Goal: Information Seeking & Learning: Check status

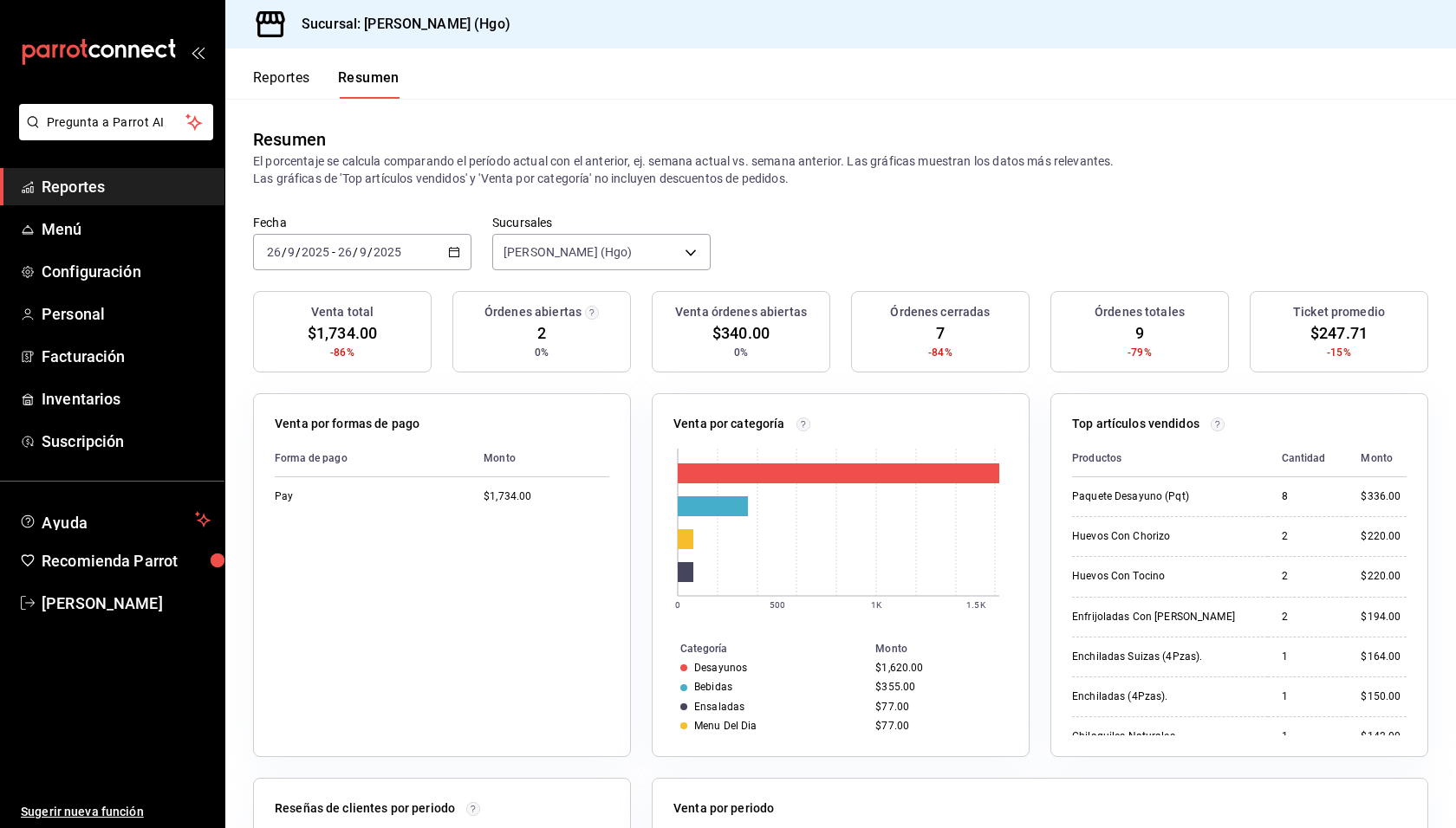
click at [834, 188] on div "Resumen El porcentaje se calcula comparando el período actual con el anterior, …" at bounding box center [840, 157] width 1230 height 117
click at [290, 84] on button "Reportes" at bounding box center [281, 84] width 57 height 29
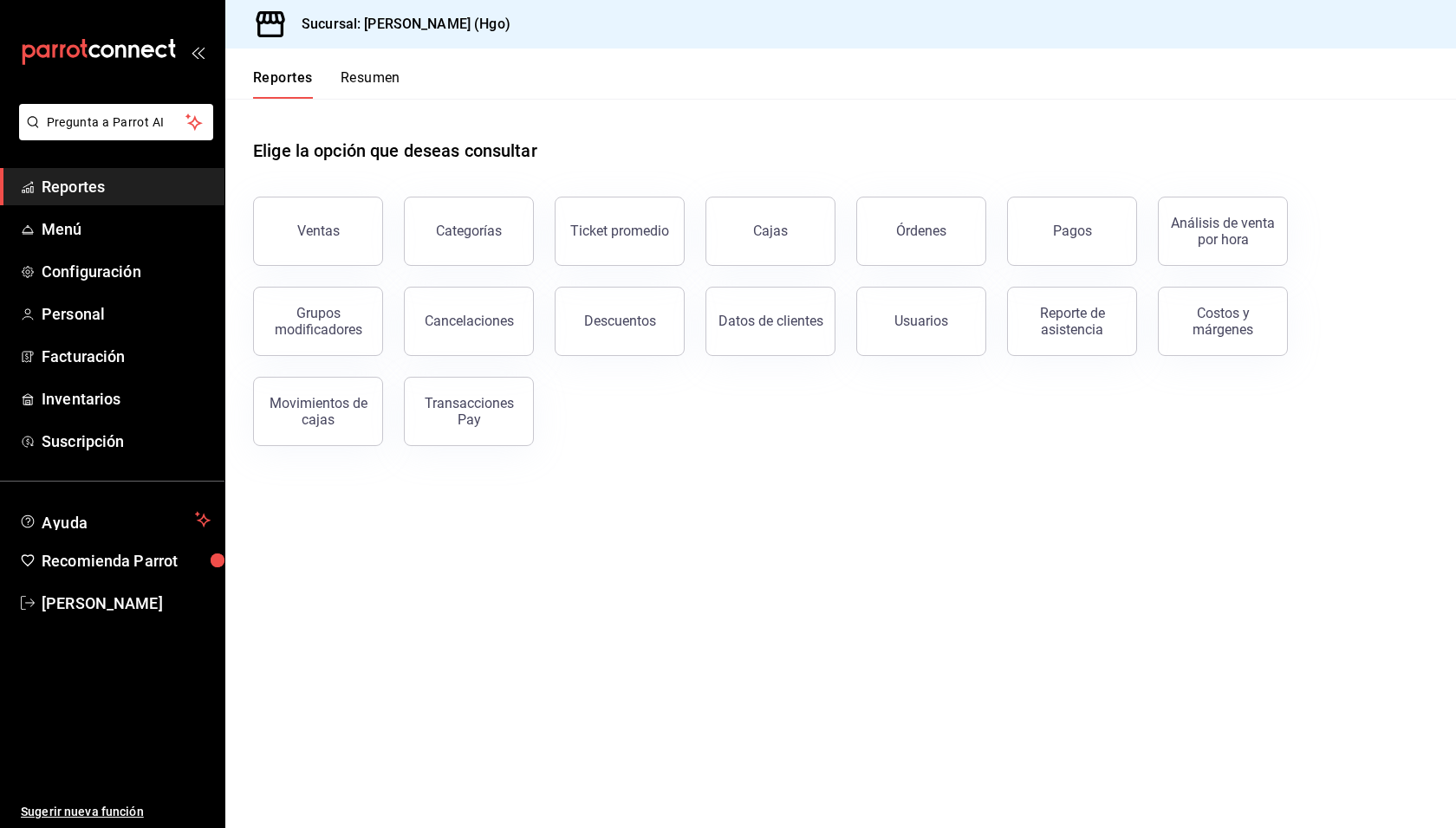
click at [347, 80] on button "Resumen" at bounding box center [370, 84] width 60 height 29
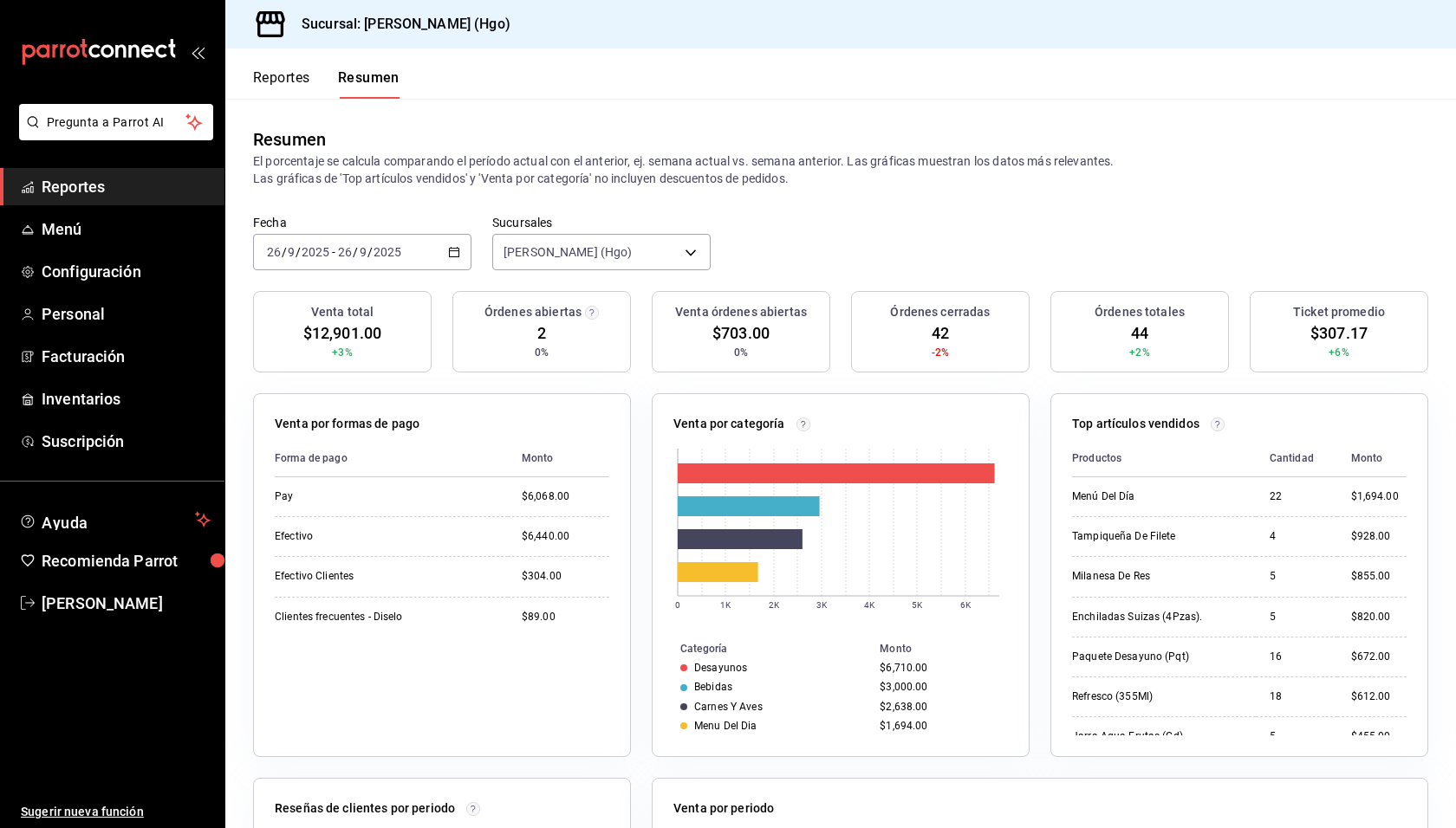
click at [286, 84] on button "Reportes" at bounding box center [281, 84] width 57 height 29
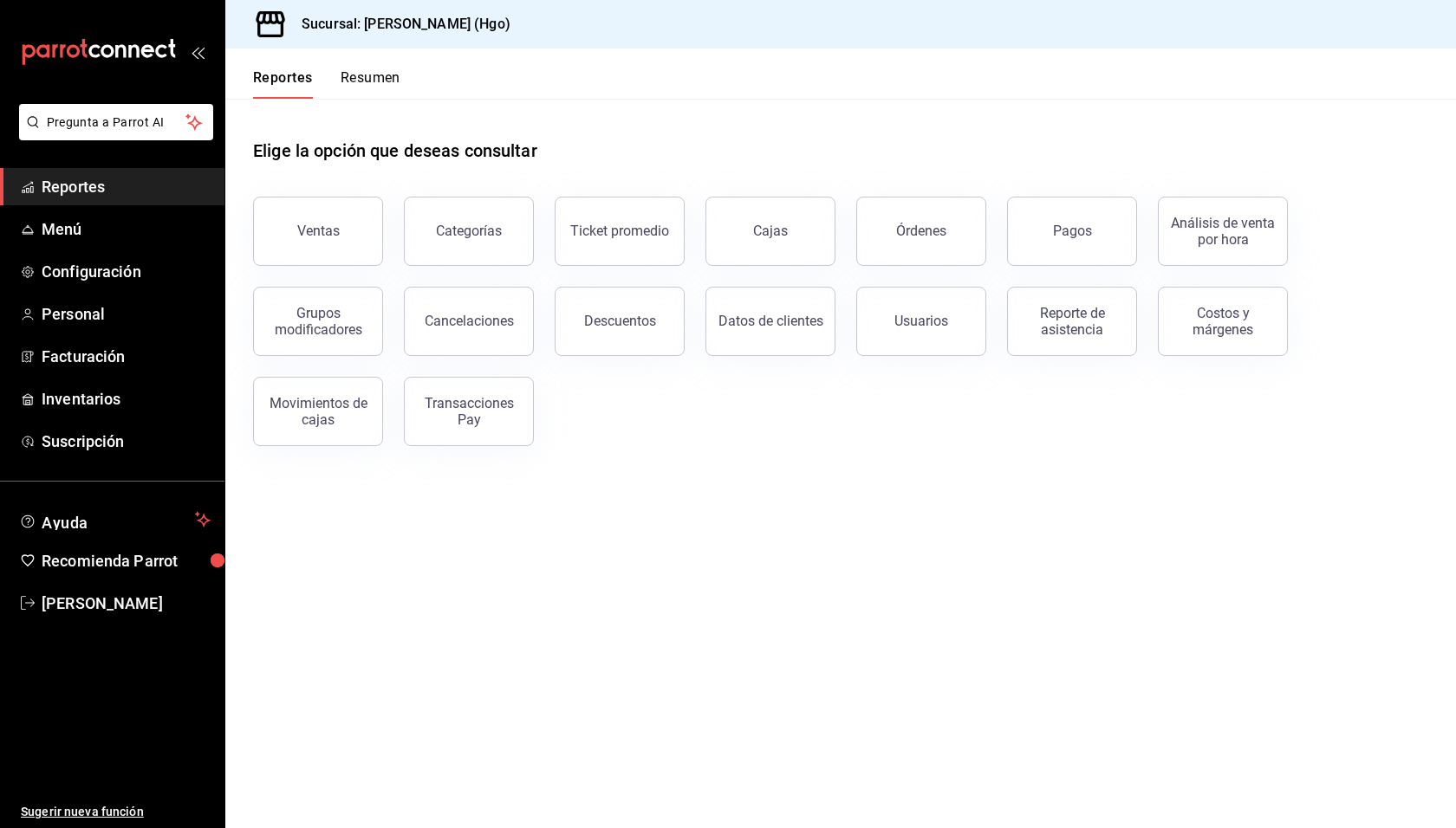
click at [776, 132] on div "Elige la opción que deseas consultar" at bounding box center [840, 137] width 1175 height 77
click at [390, 76] on button "Resumen" at bounding box center [370, 84] width 60 height 29
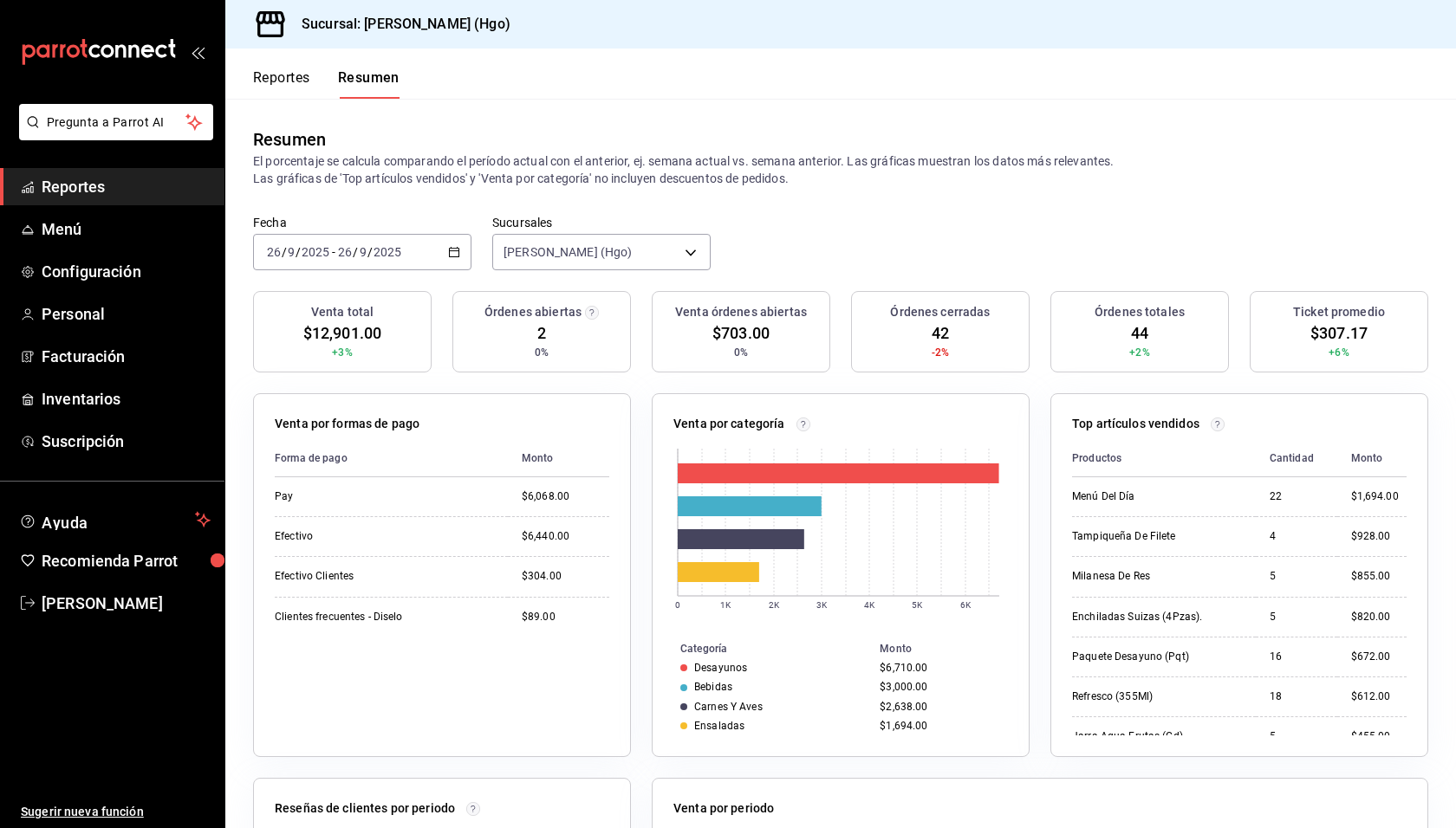
click at [871, 182] on p "El porcentaje se calcula comparando el período actual con el anterior, ej. sema…" at bounding box center [840, 169] width 1175 height 35
click at [615, 134] on div "Resumen" at bounding box center [840, 140] width 1175 height 26
click at [553, 84] on header "Reportes Resumen" at bounding box center [840, 73] width 1230 height 50
click at [822, 260] on div "Fecha [DATE] [DATE] - [DATE] [DATE] Sucursales [PERSON_NAME] (Hgo) [object Obje…" at bounding box center [840, 253] width 1230 height 76
click at [838, 120] on div "Resumen El porcentaje se calcula comparando el período actual con el anterior, …" at bounding box center [840, 157] width 1230 height 117
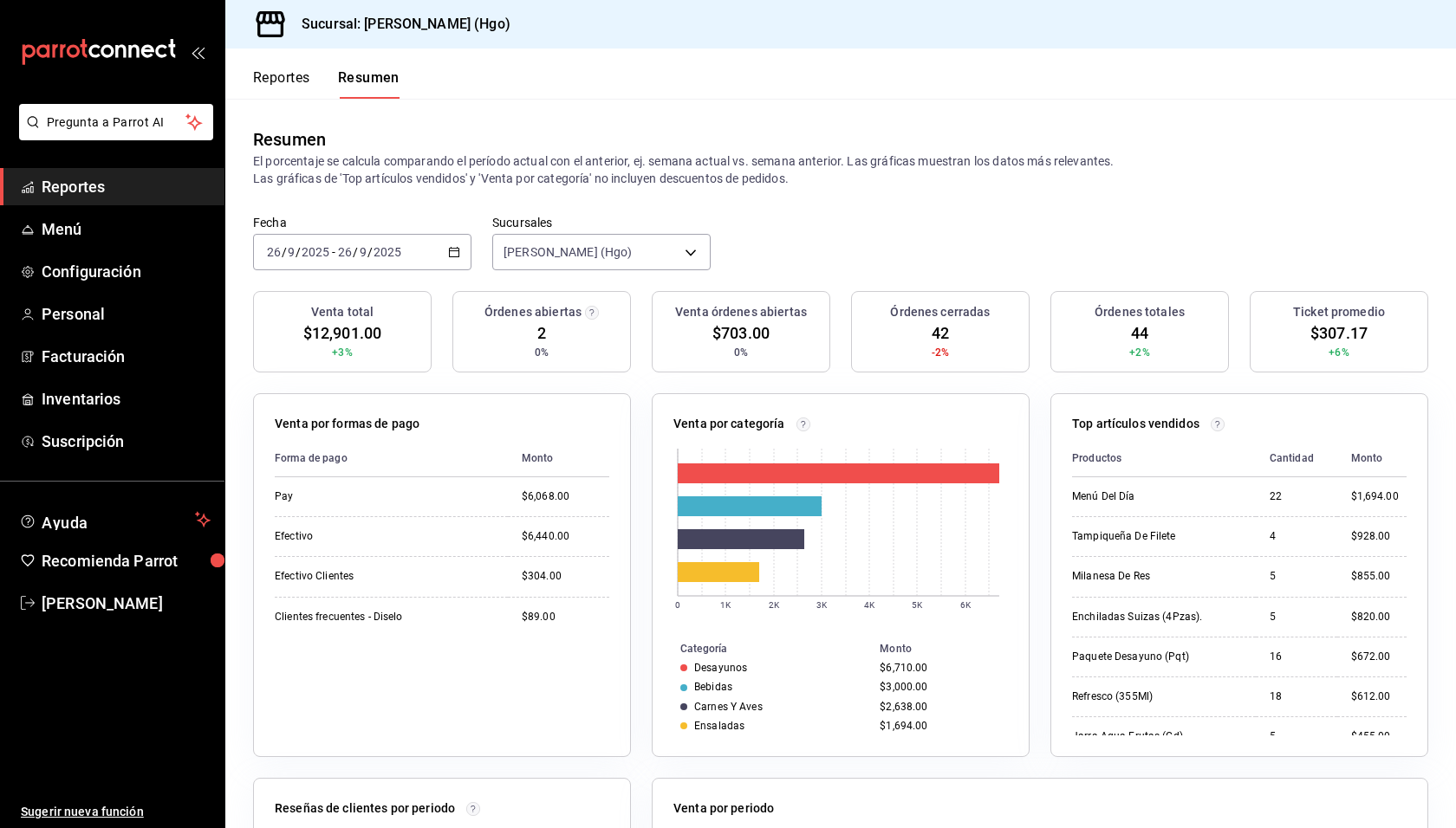
click at [727, 90] on header "Reportes Resumen" at bounding box center [840, 73] width 1230 height 50
click at [305, 73] on button "Reportes" at bounding box center [281, 84] width 57 height 29
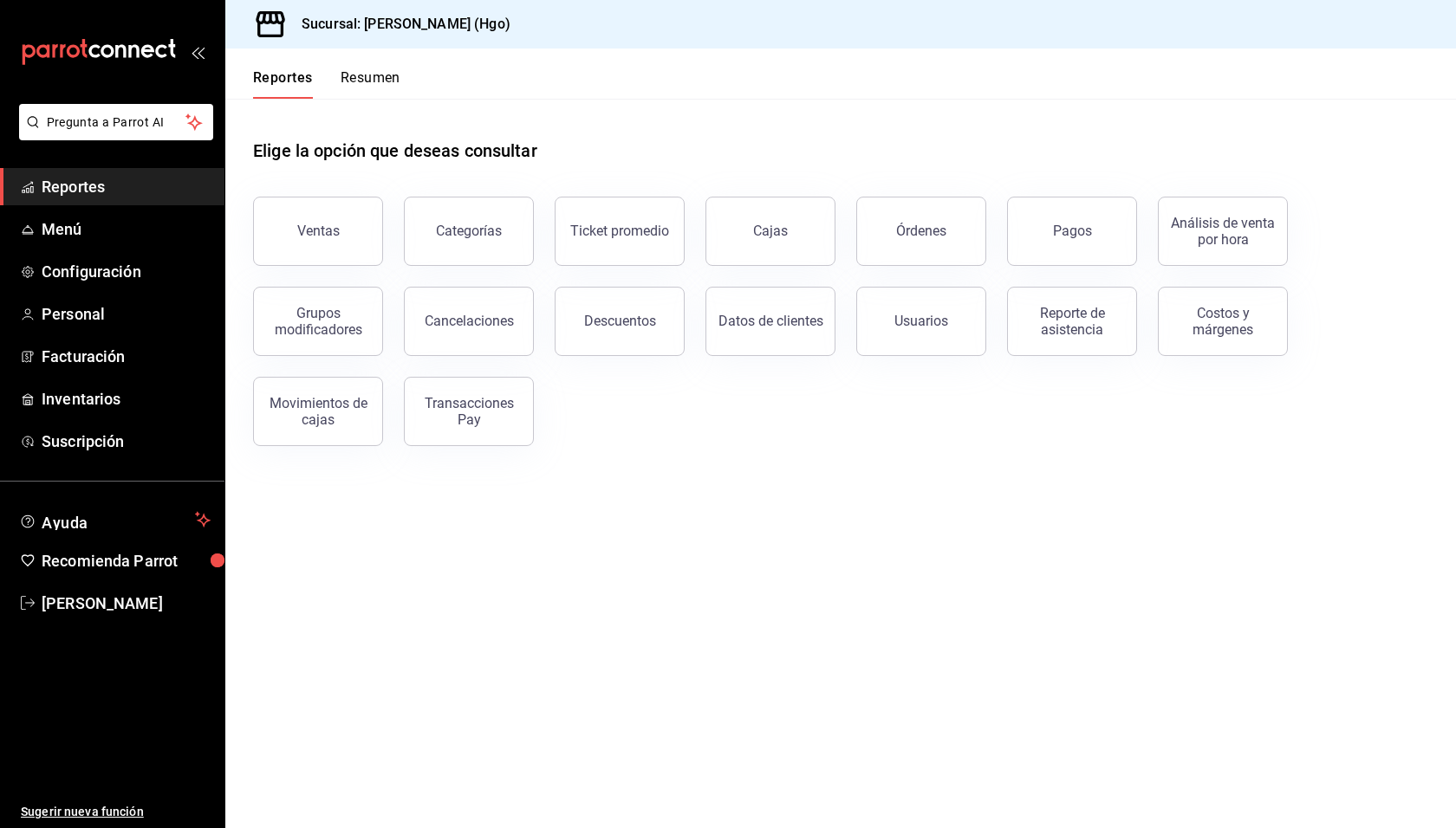
drag, startPoint x: 1020, startPoint y: 578, endPoint x: 869, endPoint y: 430, distance: 211.4
click at [1018, 576] on main "Elige la opción que deseas consultar Ventas Categorías Ticket promedio Cajas Ór…" at bounding box center [840, 463] width 1230 height 729
click at [744, 238] on link "Cajas" at bounding box center [770, 231] width 130 height 70
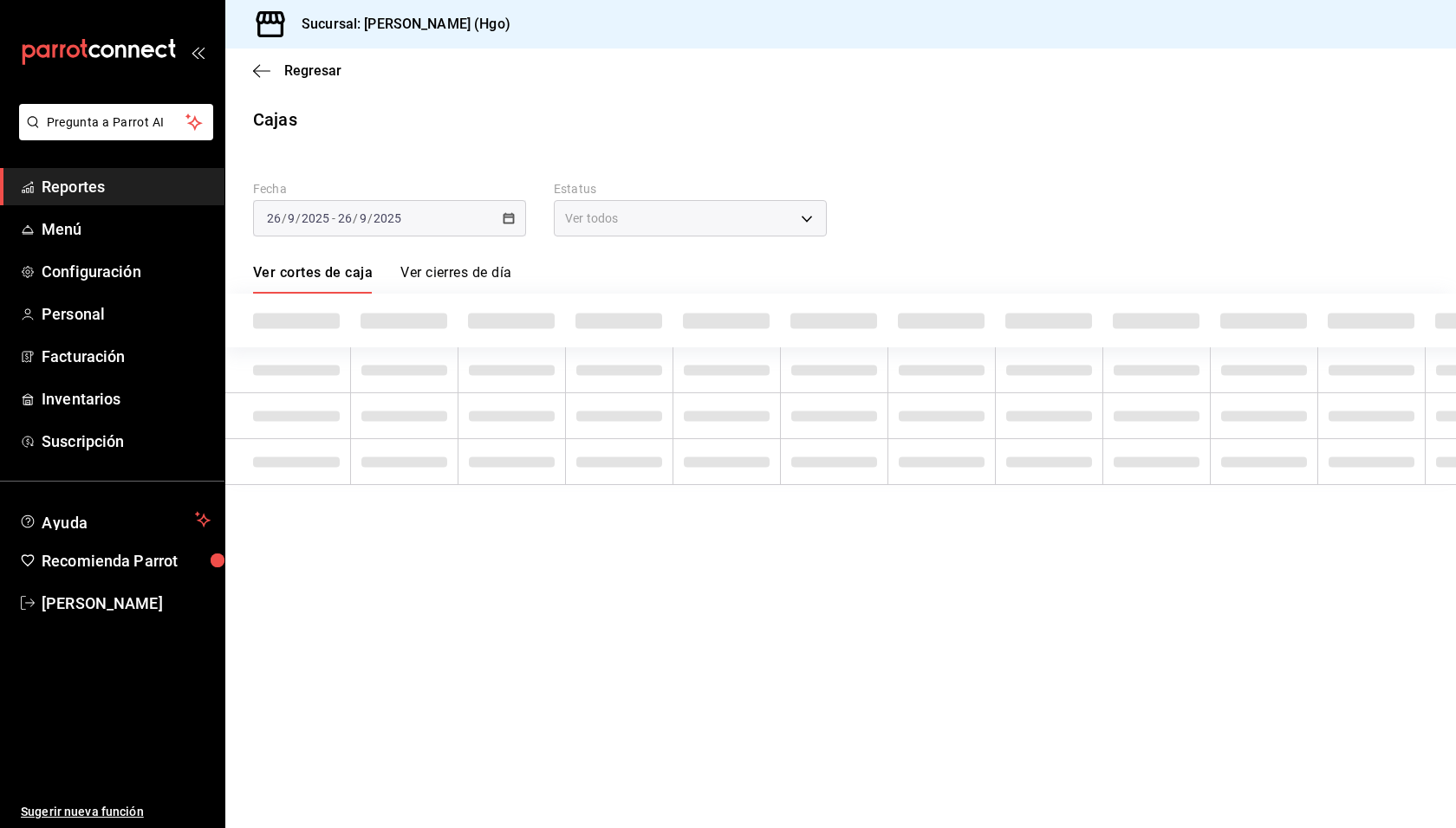
click at [401, 213] on div "[DATE] [DATE]" at bounding box center [369, 218] width 68 height 14
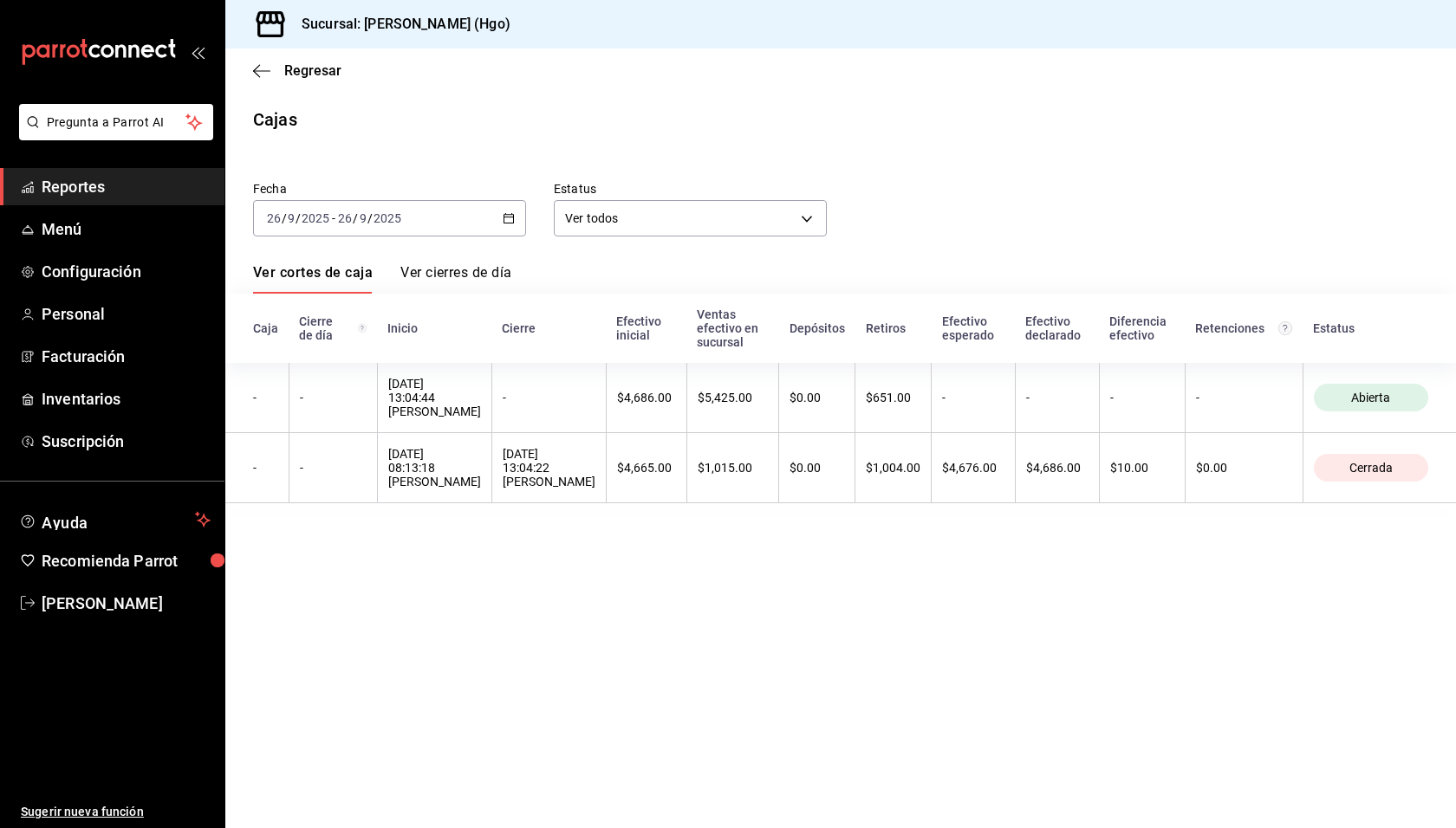
click at [401, 213] on div "[DATE] [DATE]" at bounding box center [369, 218] width 68 height 14
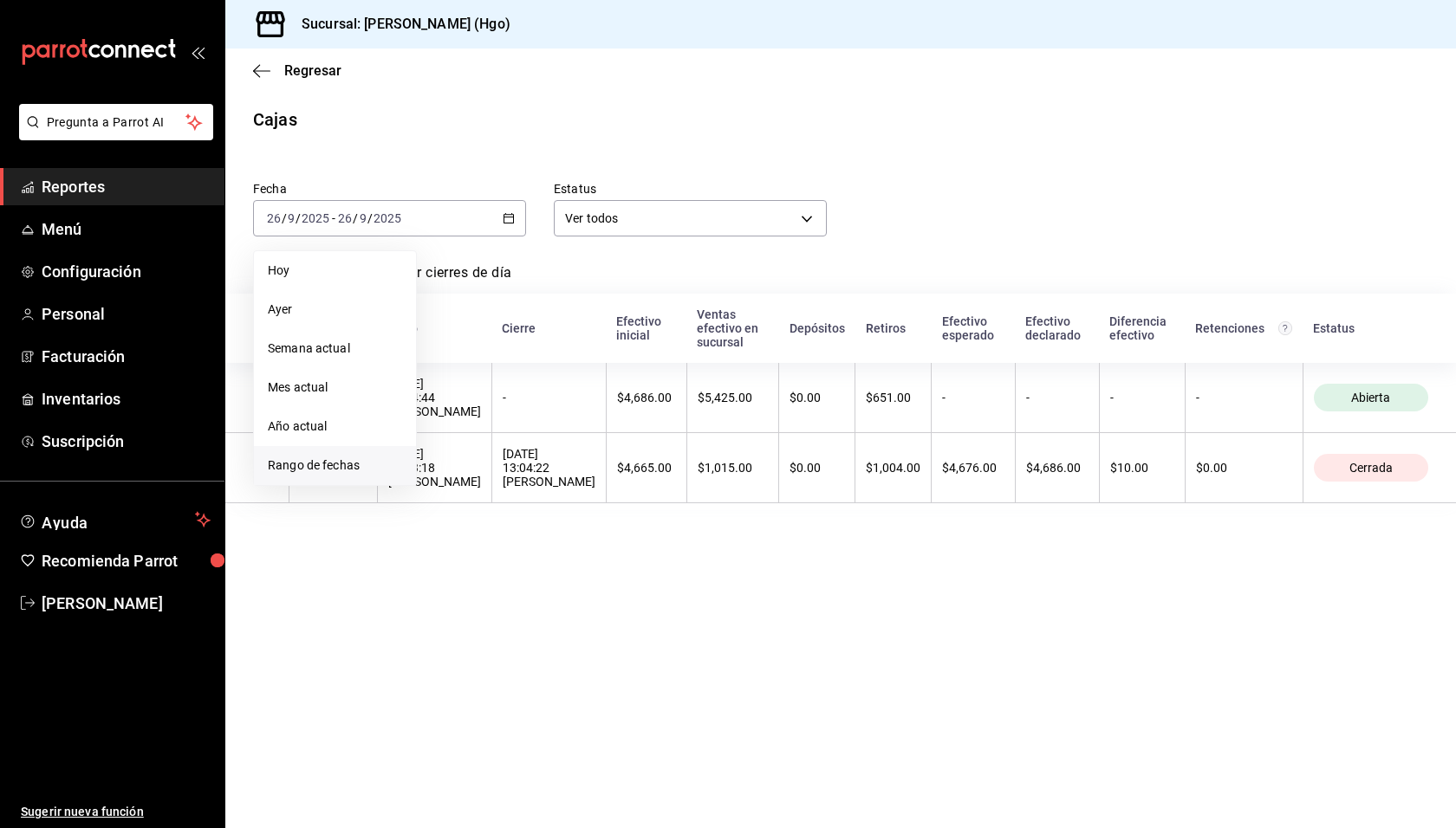
click at [371, 461] on span "Rango de fechas" at bounding box center [335, 465] width 134 height 18
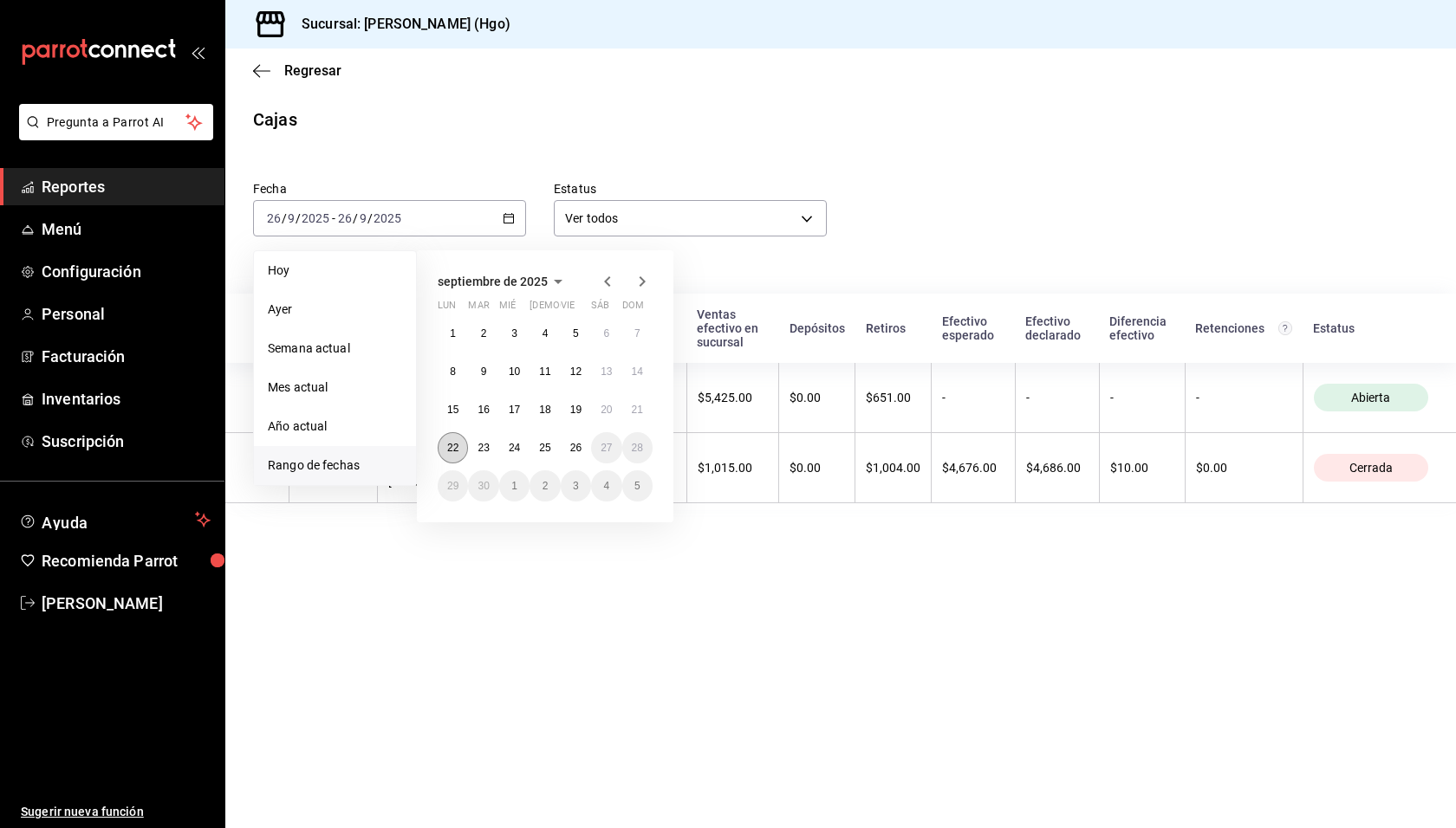
click at [450, 442] on abbr "22" at bounding box center [453, 447] width 11 height 12
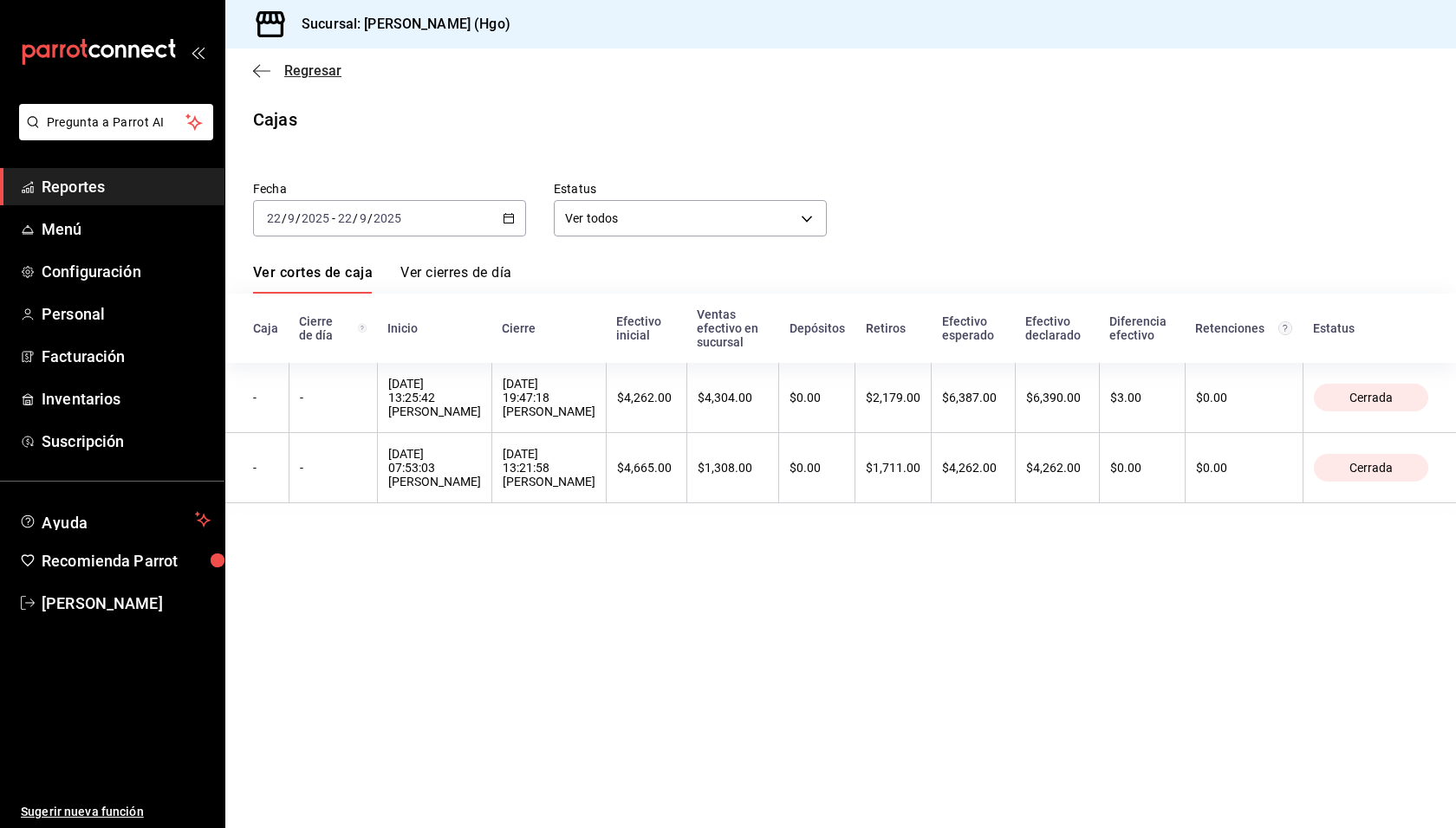
click at [273, 70] on span "Regresar" at bounding box center [297, 70] width 88 height 17
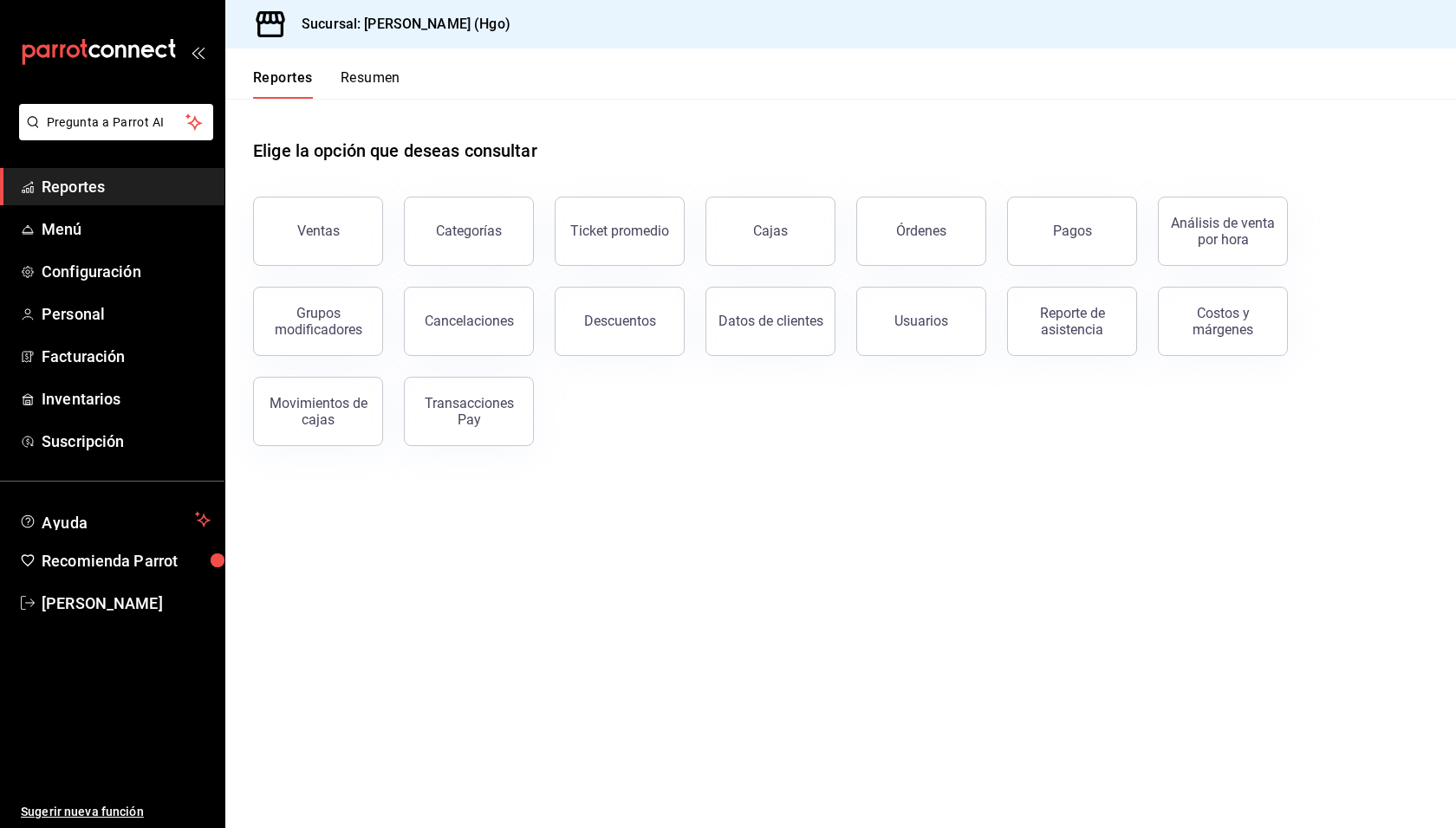
click at [384, 82] on button "Resumen" at bounding box center [370, 84] width 60 height 29
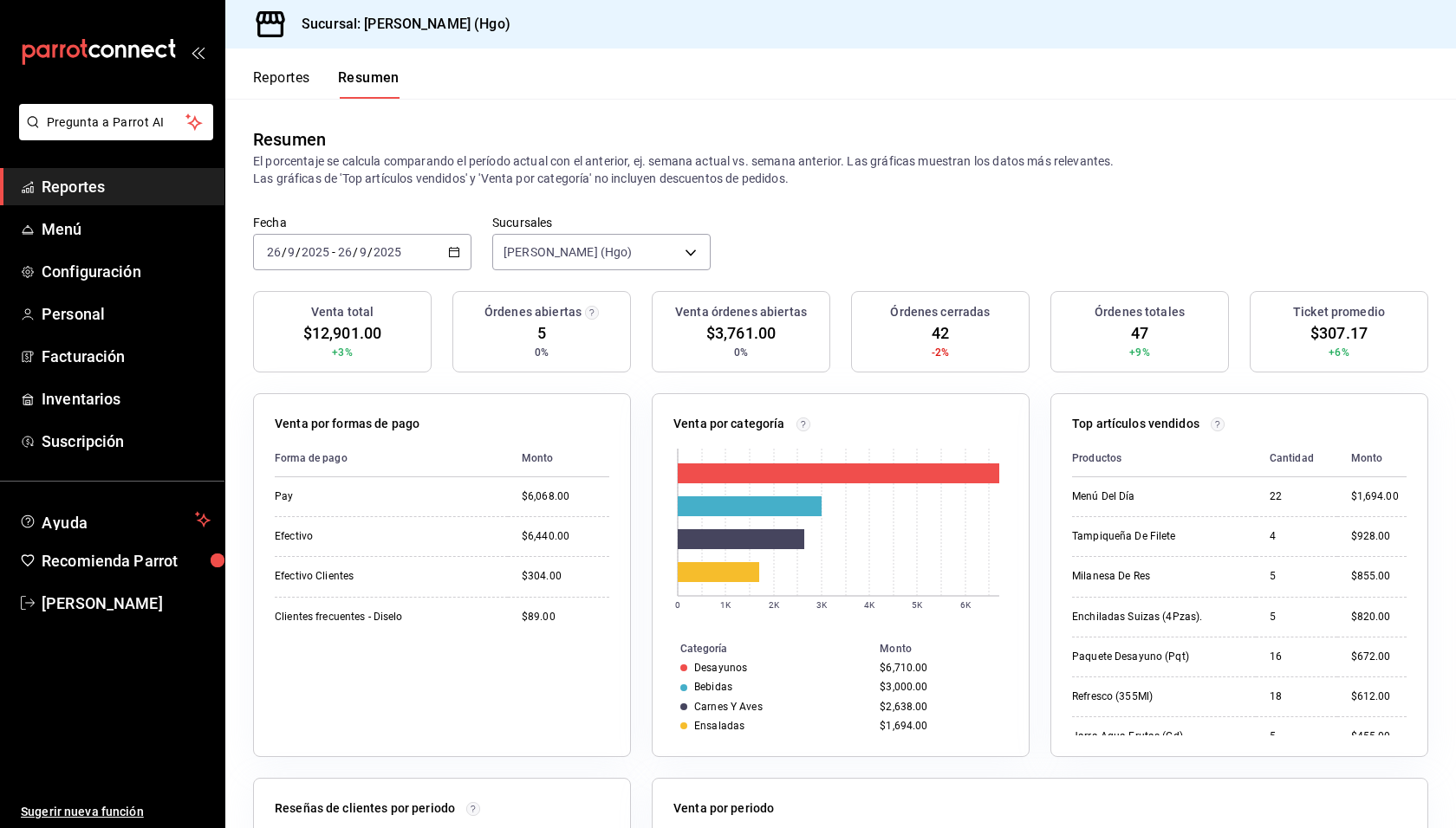
click at [289, 75] on button "Reportes" at bounding box center [281, 84] width 57 height 29
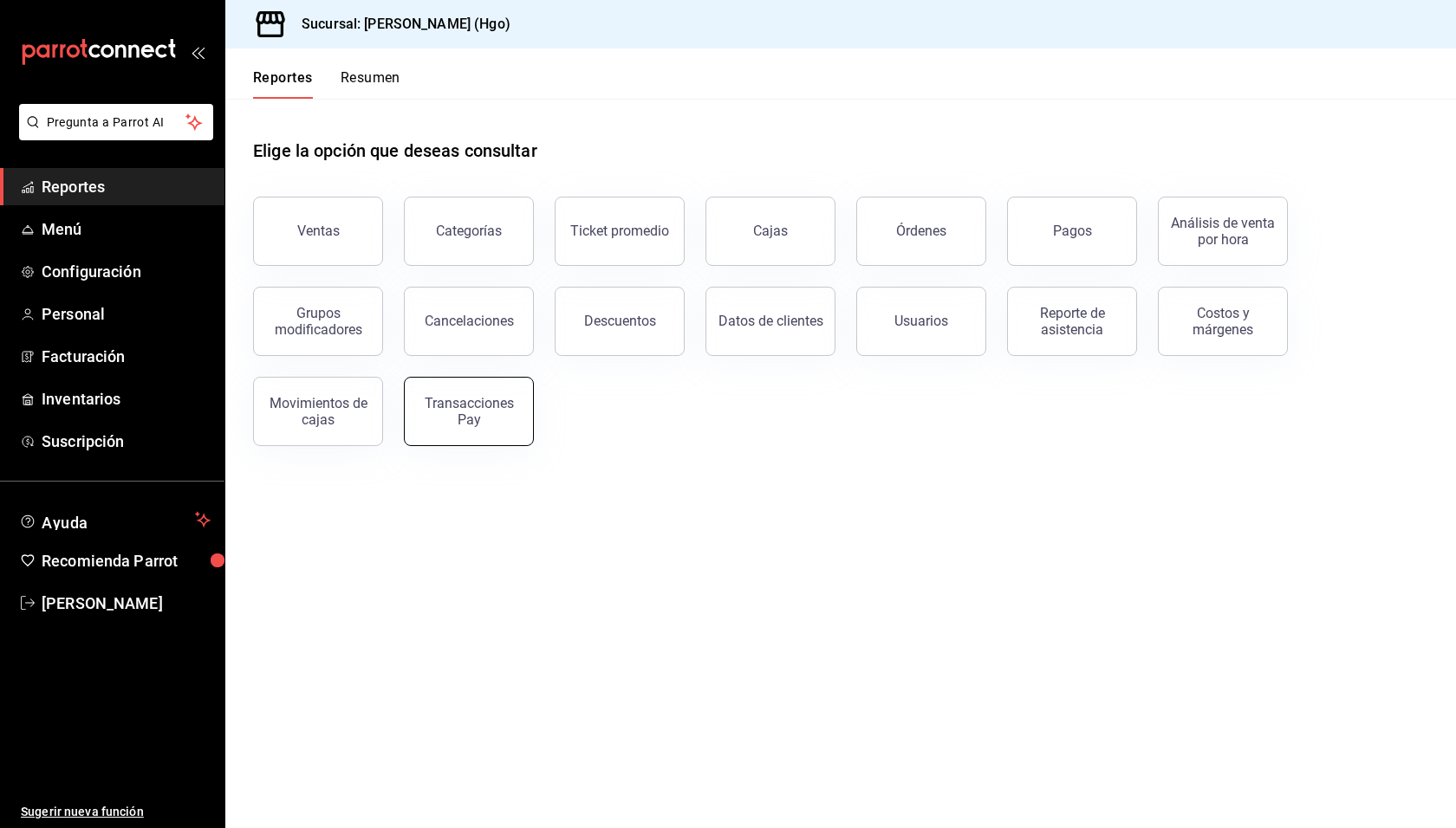
click at [479, 399] on div "Transacciones Pay" at bounding box center [469, 411] width 107 height 33
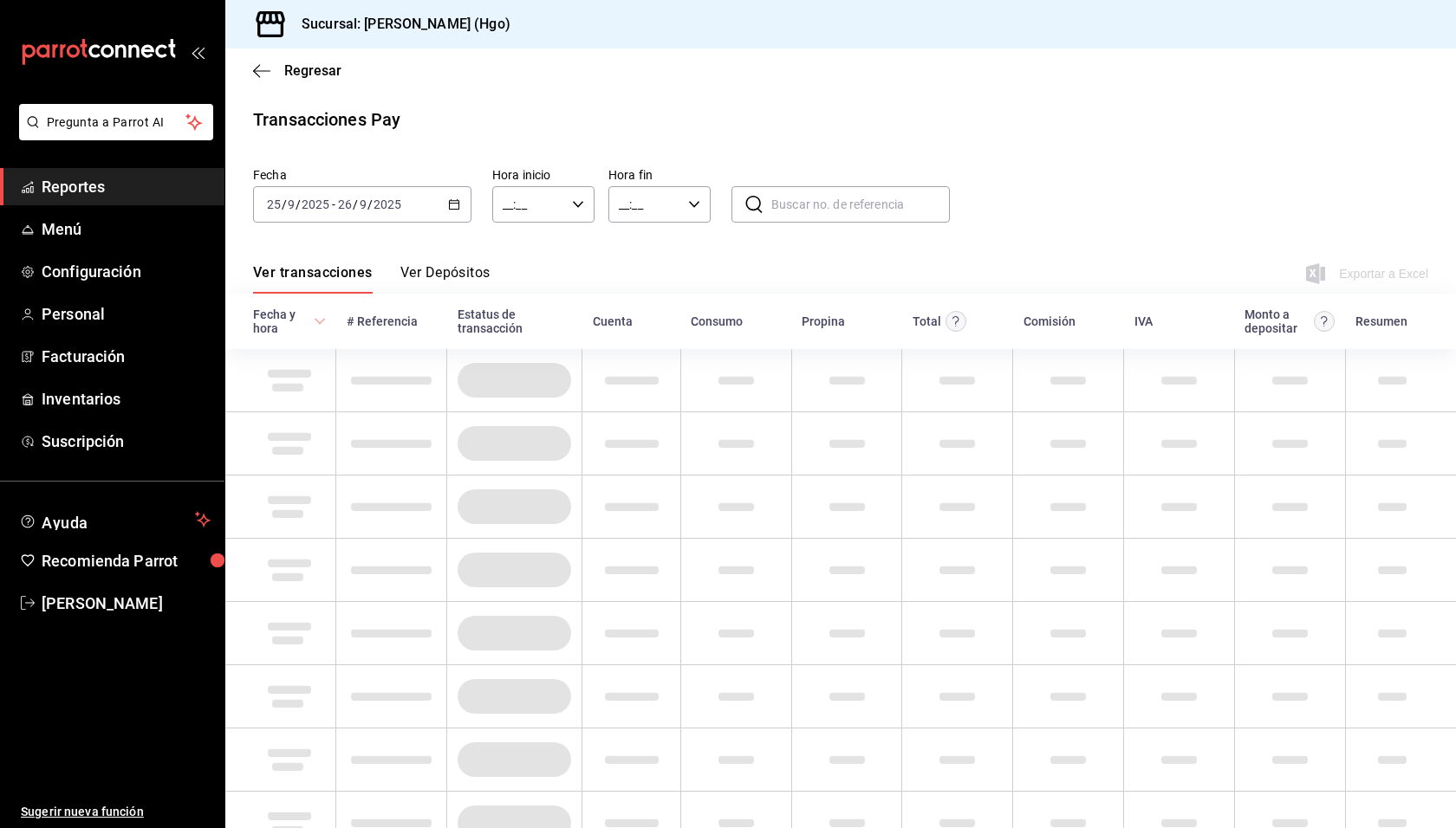
type input "00:00"
type input "23:59"
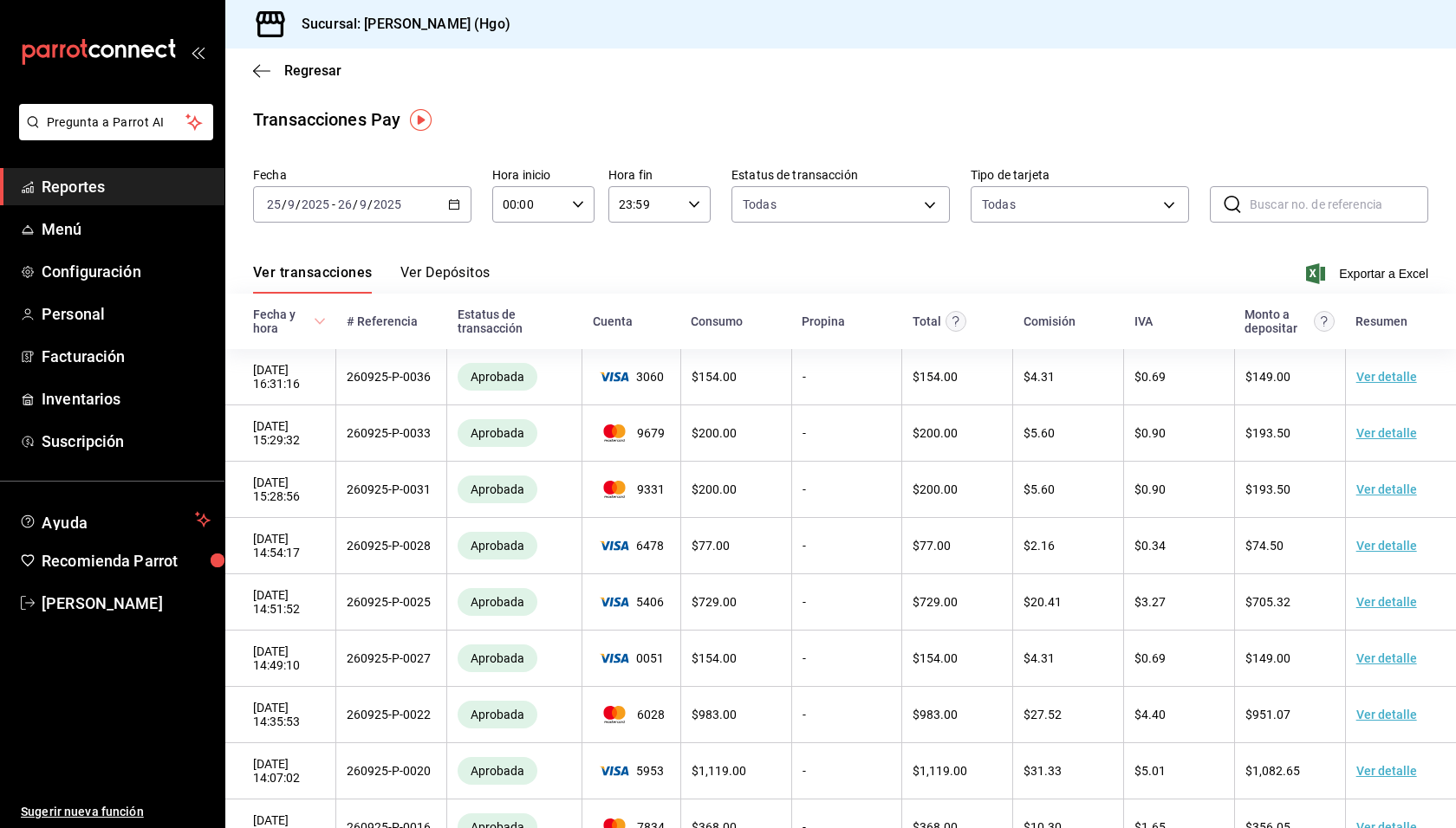
click at [425, 261] on div "Ver transacciones Ver Depósitos Exportar a Excel" at bounding box center [840, 268] width 1175 height 50
click at [427, 271] on button "Ver Depósitos" at bounding box center [446, 278] width 90 height 29
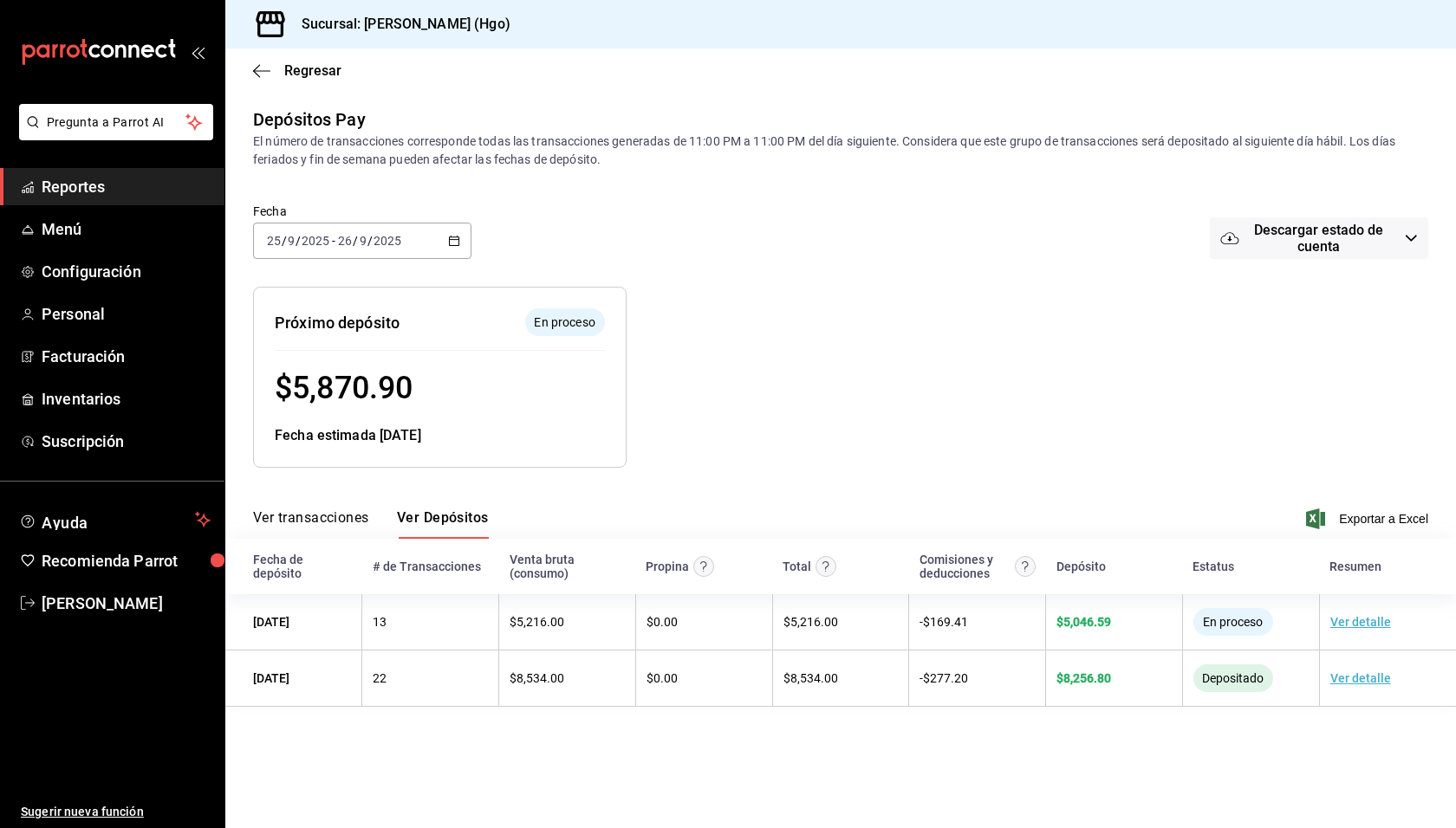
click at [772, 236] on div "Fecha [DATE] [DATE] - [DATE] [DATE] Descargar estado de cuenta" at bounding box center [840, 242] width 1175 height 90
click at [297, 76] on span "Regresar" at bounding box center [312, 70] width 57 height 17
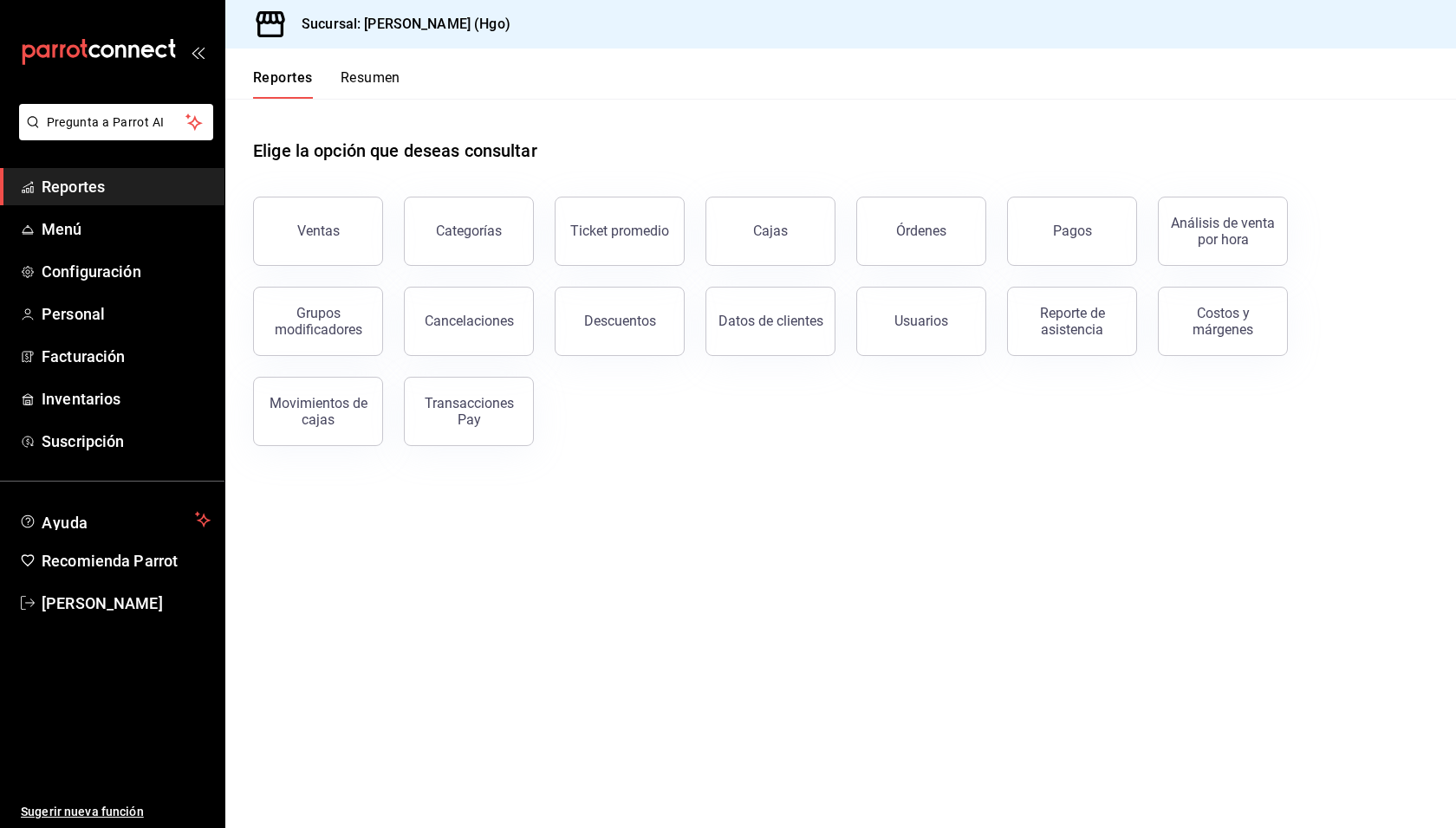
click at [372, 76] on button "Resumen" at bounding box center [370, 84] width 60 height 29
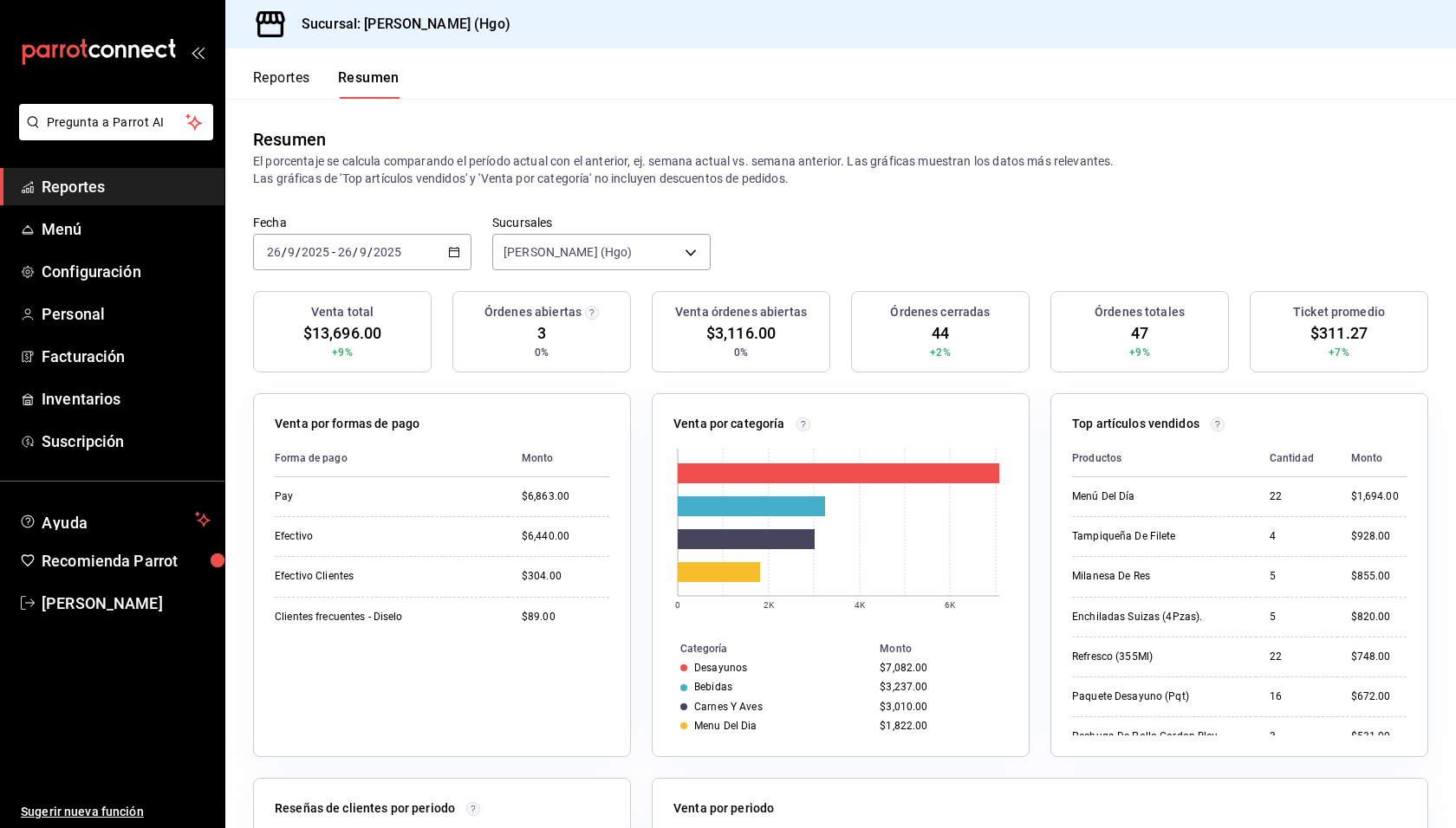
click at [309, 74] on button "Reportes" at bounding box center [281, 84] width 57 height 29
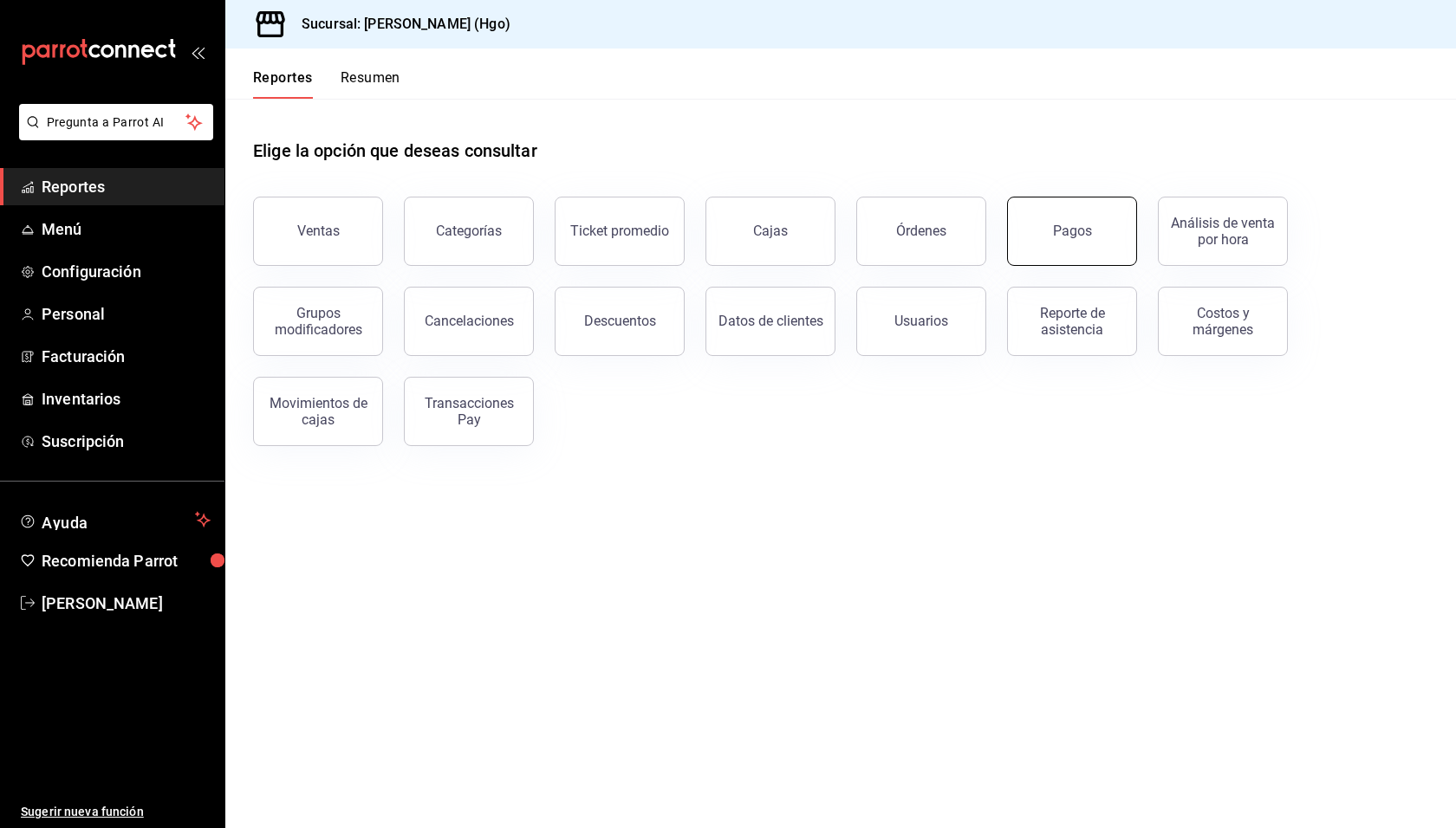
click at [1068, 220] on button "Pagos" at bounding box center [1072, 231] width 130 height 70
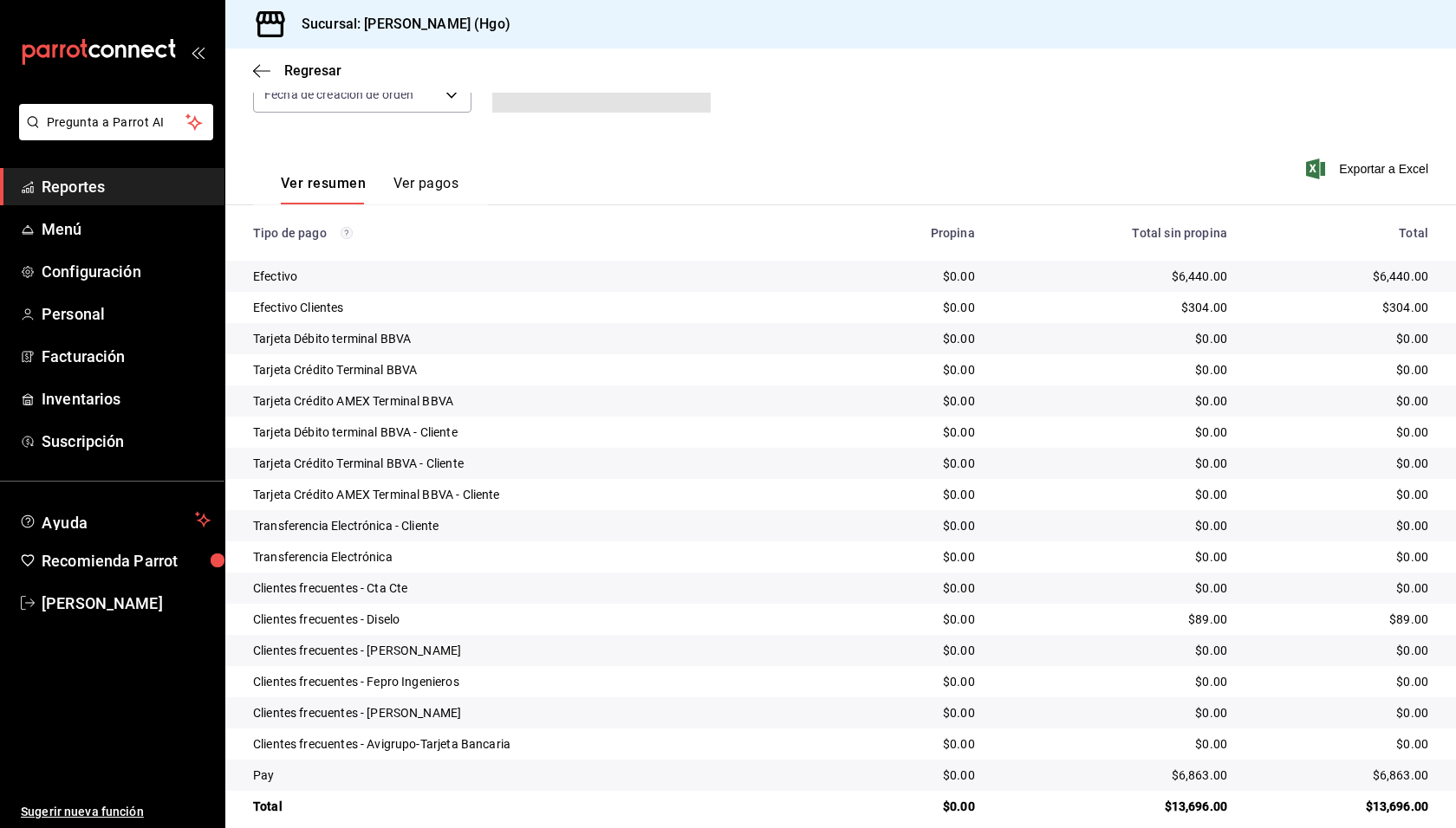
scroll to position [216, 0]
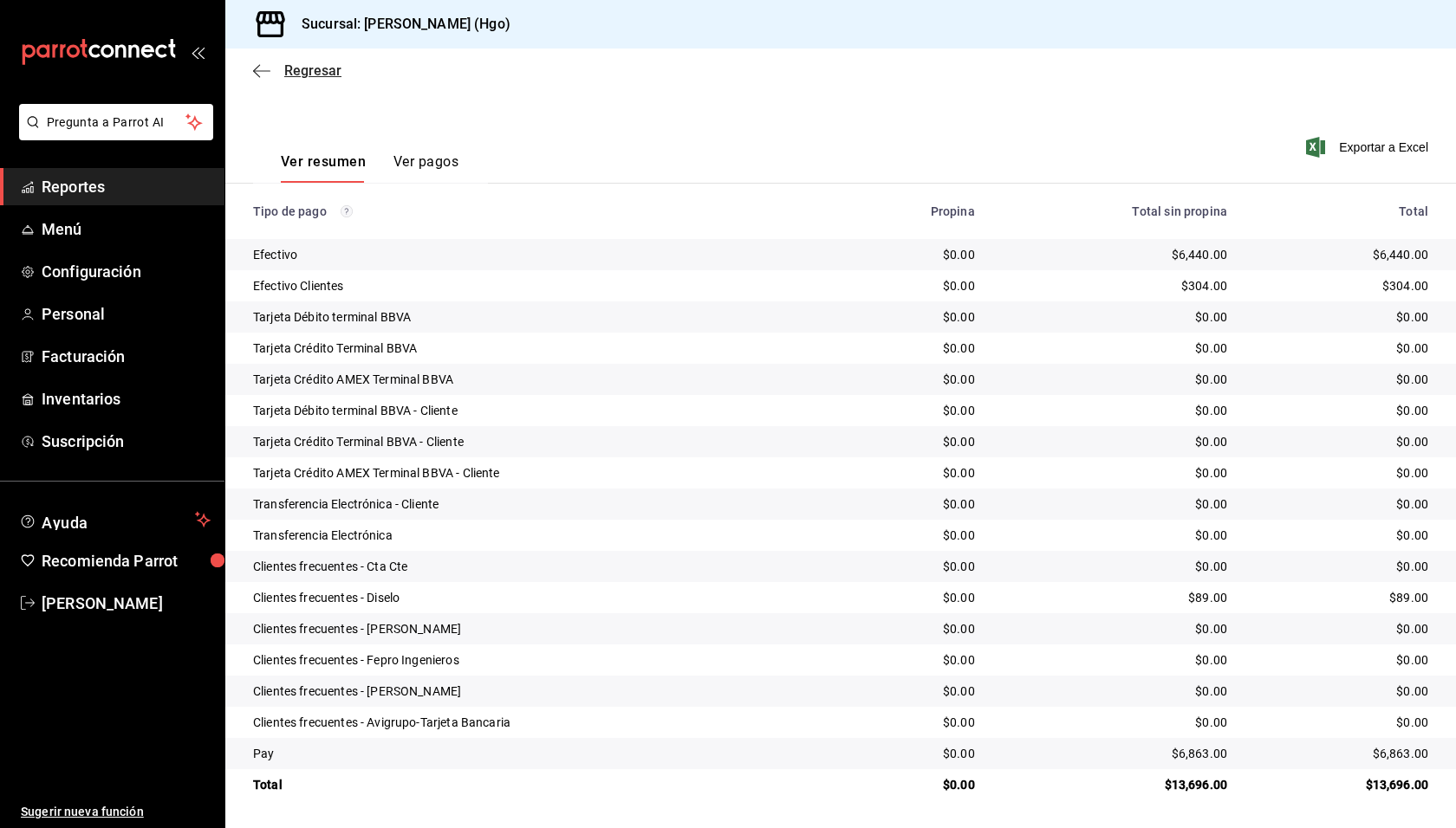
click at [293, 69] on span "Regresar" at bounding box center [312, 70] width 57 height 17
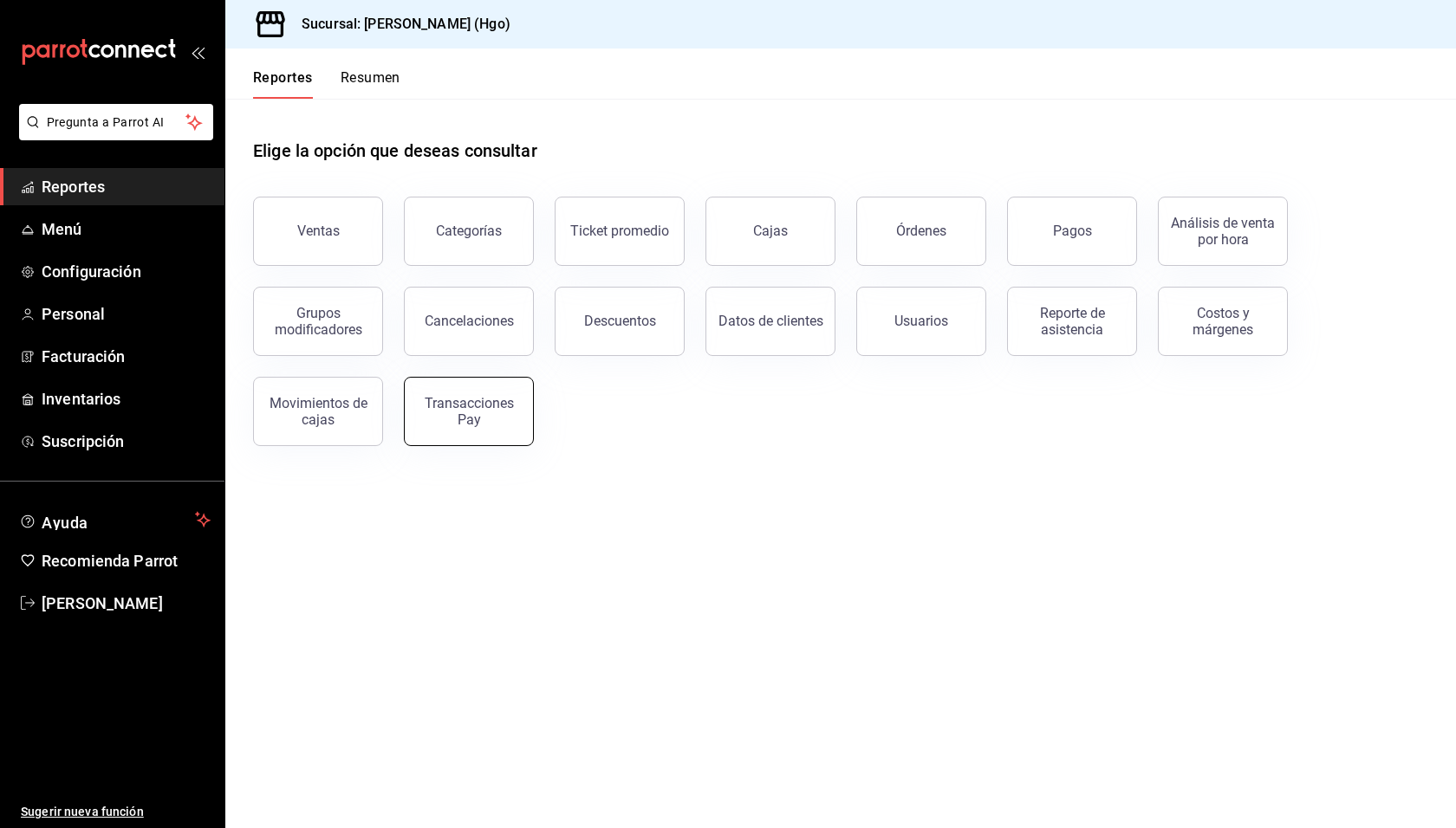
click at [451, 417] on div "Transacciones Pay" at bounding box center [469, 411] width 107 height 33
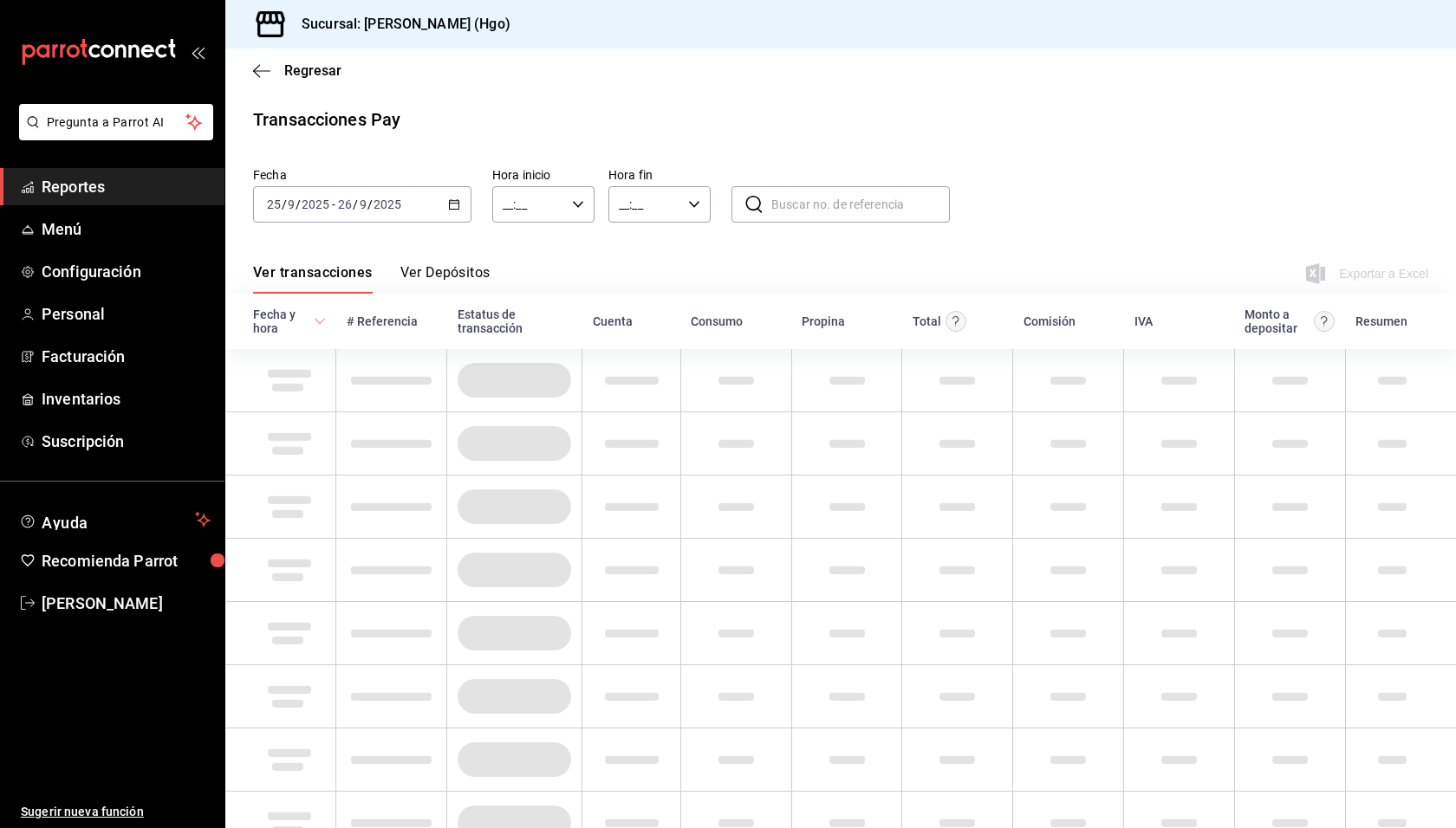
type input "00:00"
type input "23:59"
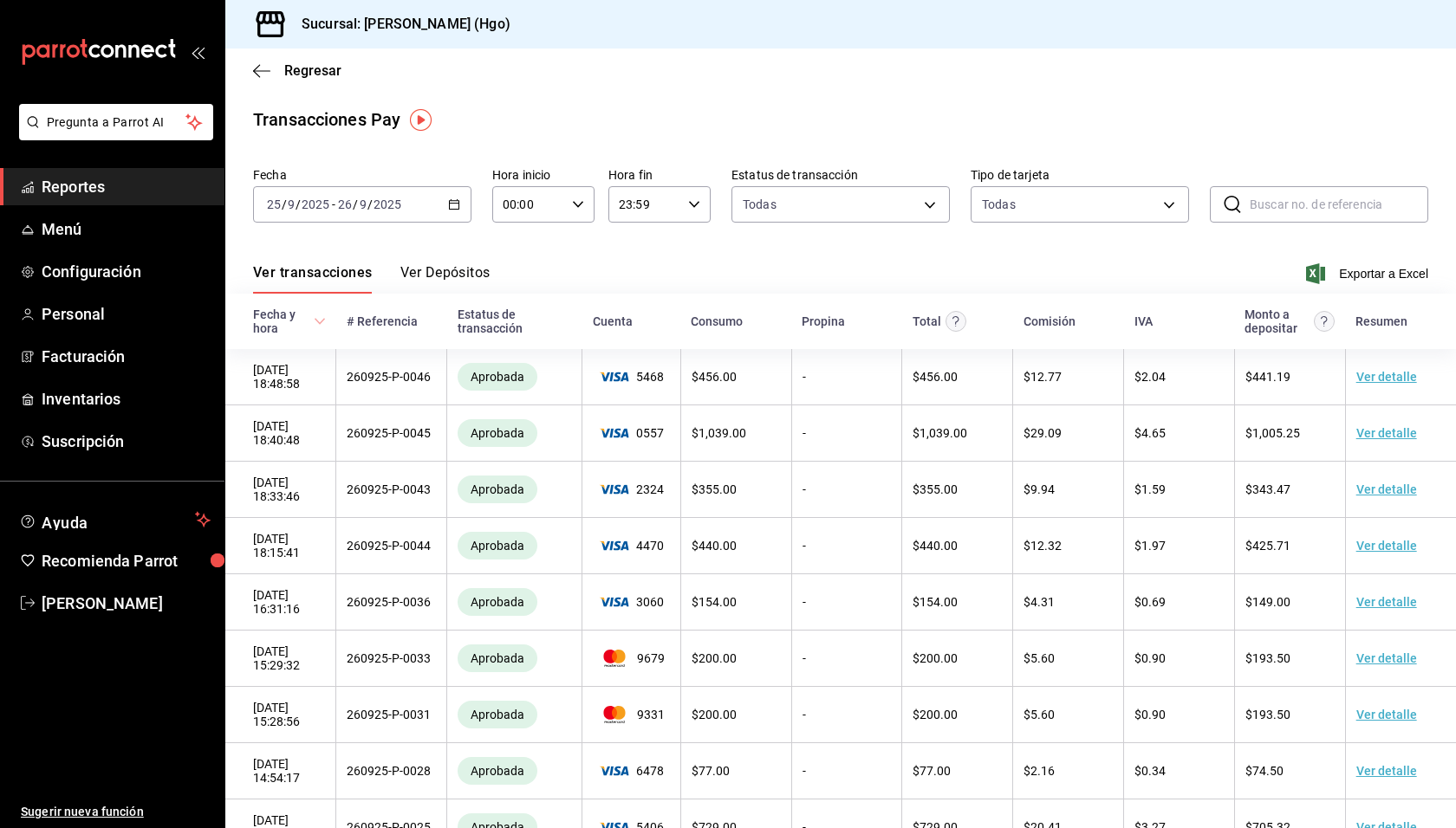
click at [654, 86] on div "Regresar" at bounding box center [840, 70] width 1230 height 44
